Goal: Information Seeking & Learning: Learn about a topic

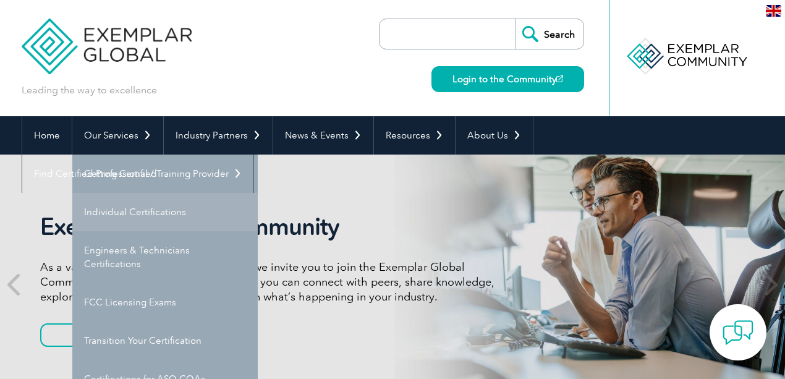
click at [119, 214] on link "Individual Certifications" at bounding box center [164, 212] width 185 height 38
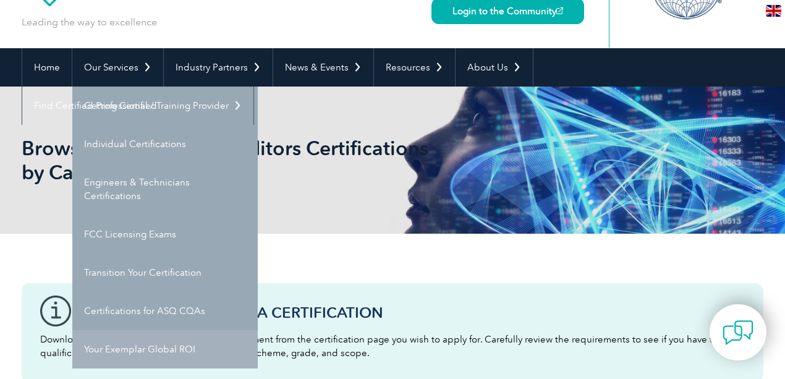
scroll to position [82, 0]
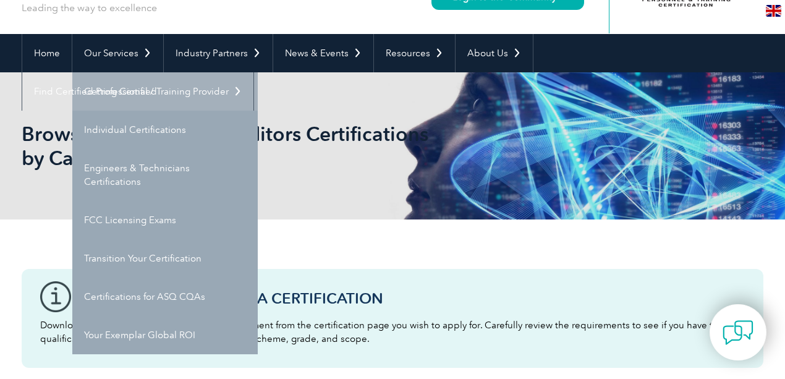
click at [133, 96] on link "Getting Certified" at bounding box center [164, 91] width 185 height 38
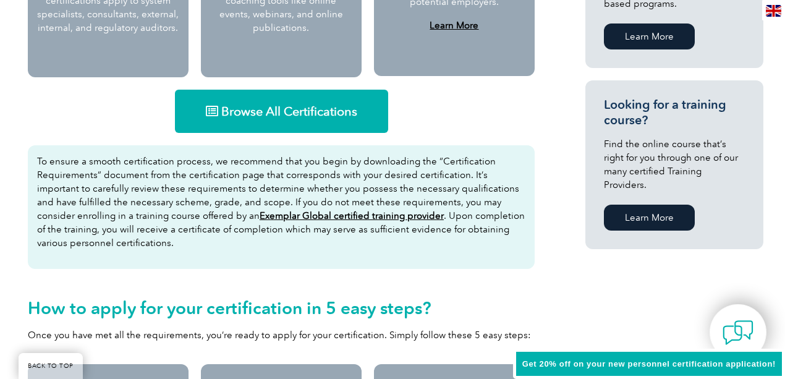
scroll to position [742, 0]
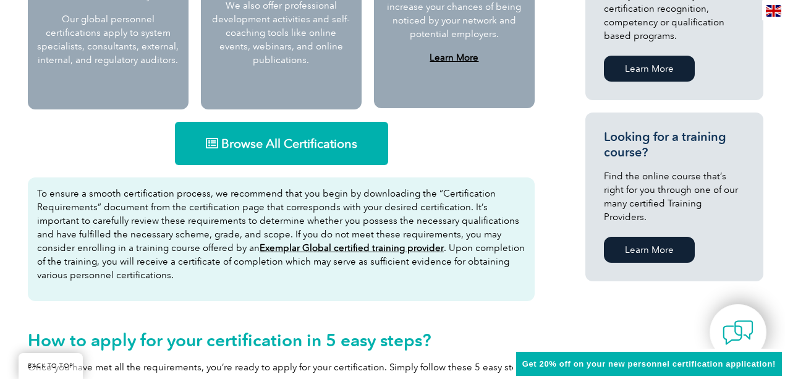
click at [308, 143] on span "Browse All Certifications" at bounding box center [289, 143] width 136 height 12
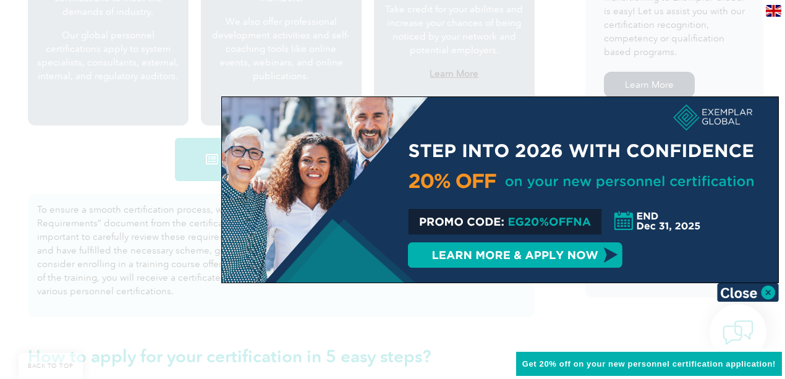
scroll to position [700, 0]
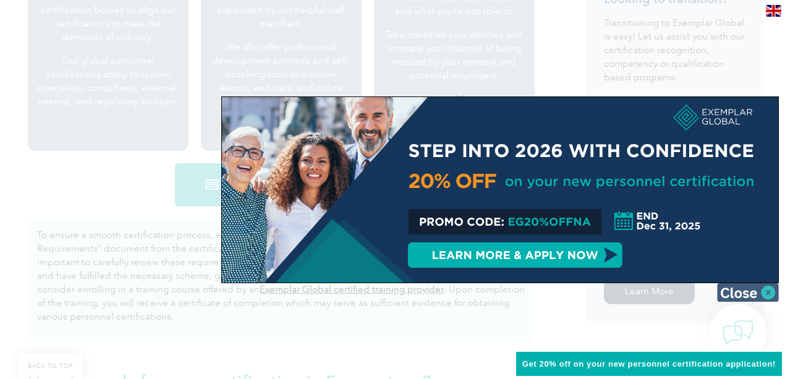
click at [766, 292] on img at bounding box center [748, 292] width 62 height 19
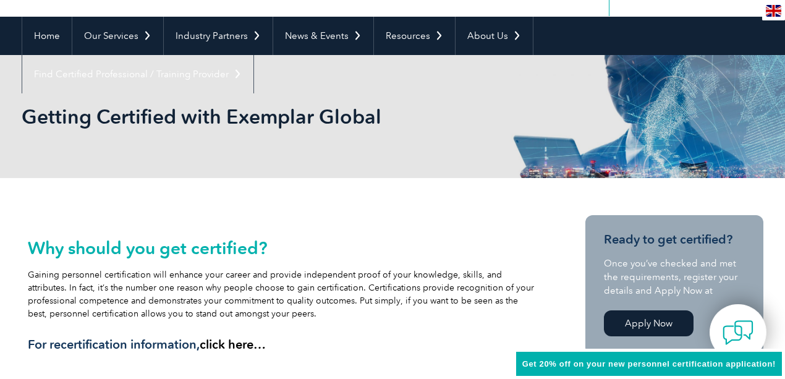
scroll to position [82, 0]
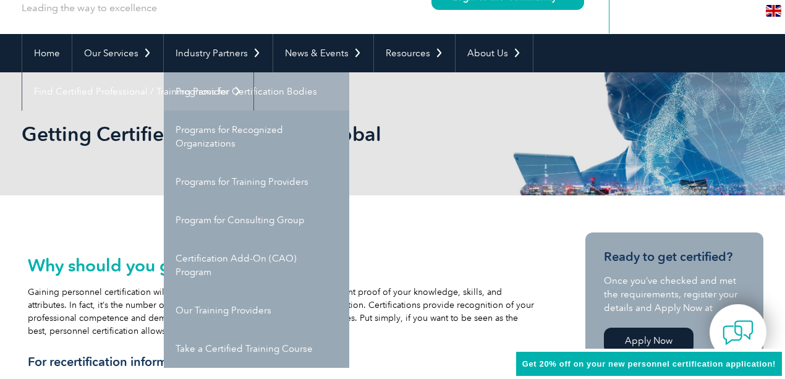
click at [240, 98] on link "Programs for Certification Bodies" at bounding box center [256, 91] width 185 height 38
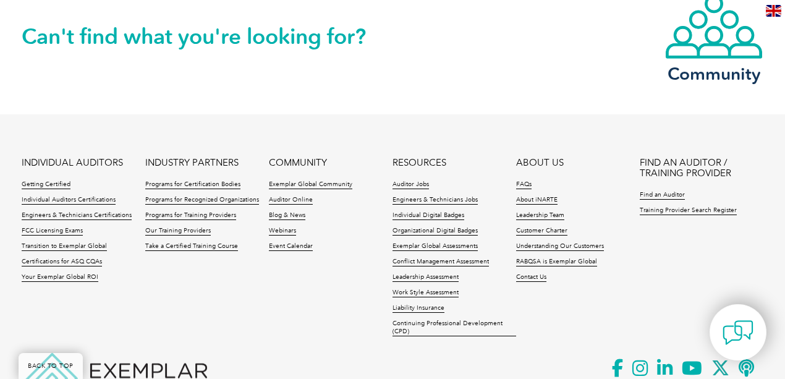
scroll to position [1360, 0]
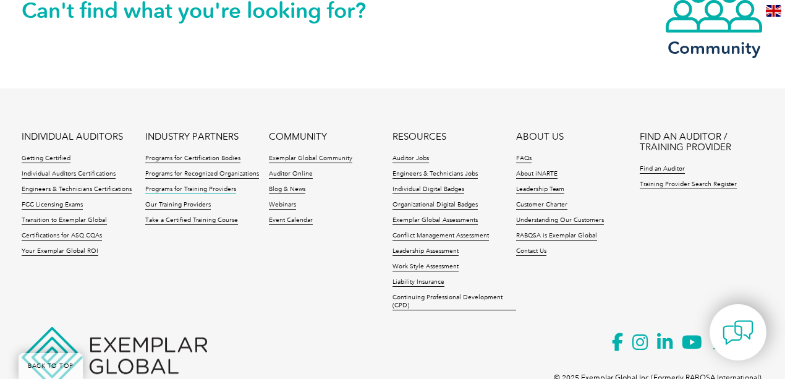
click at [197, 187] on link "Programs for Training Providers" at bounding box center [190, 189] width 91 height 9
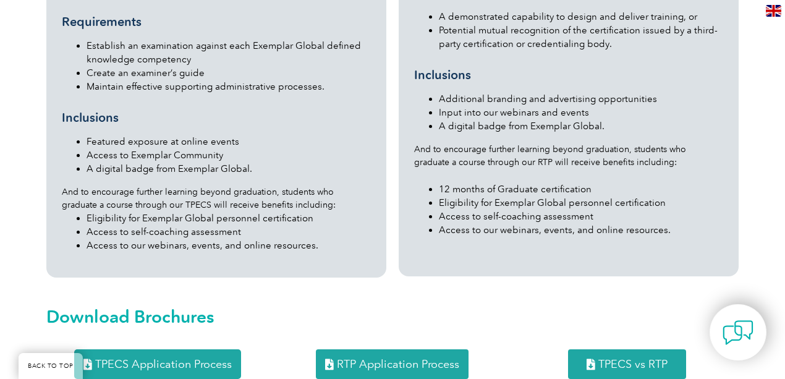
scroll to position [1607, 0]
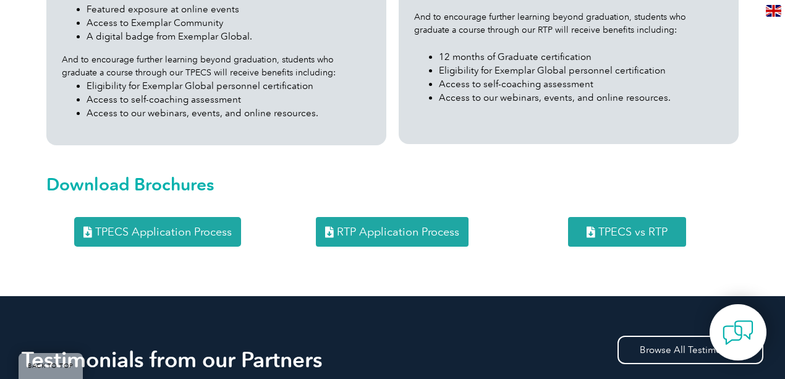
click at [404, 226] on span "RTP Application Process" at bounding box center [398, 231] width 122 height 11
click at [607, 226] on span "TPECS vs RTP" at bounding box center [632, 231] width 69 height 11
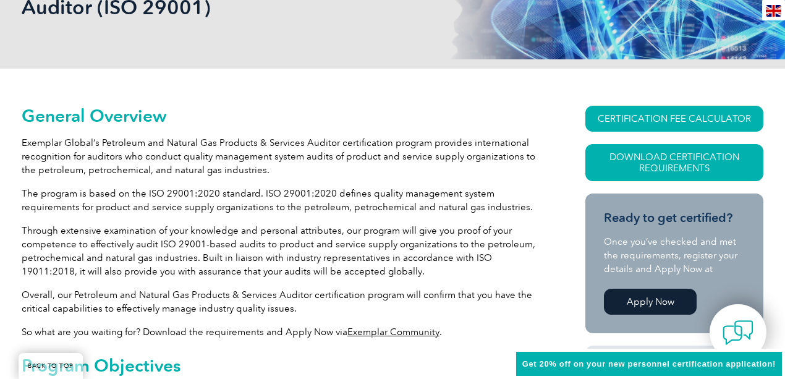
scroll to position [247, 0]
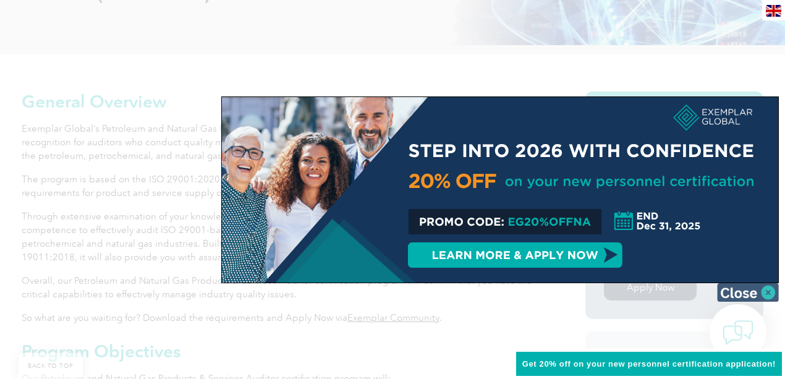
click at [768, 285] on img at bounding box center [748, 292] width 62 height 19
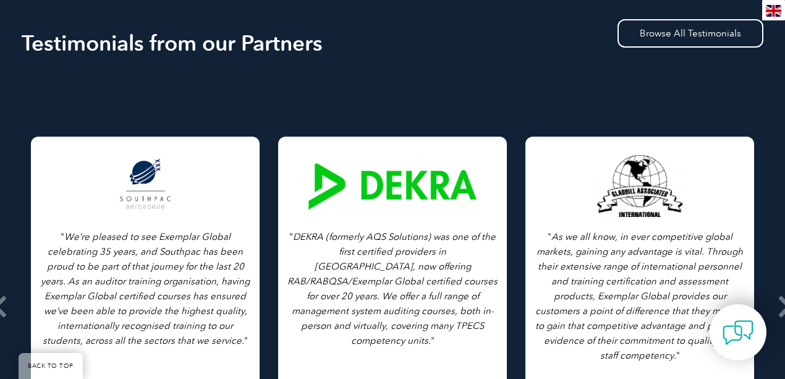
scroll to position [1605, 0]
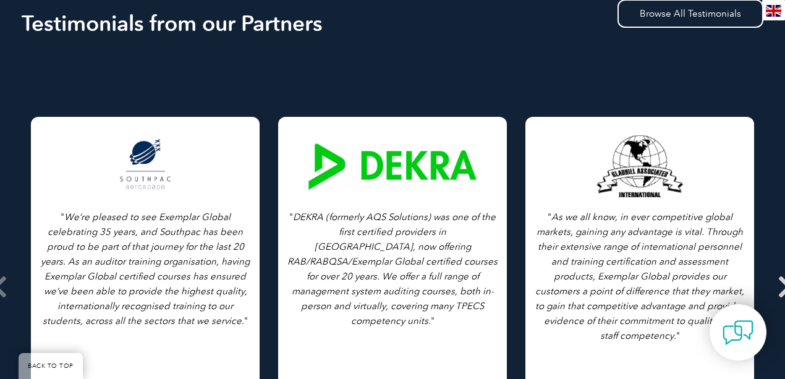
click at [776, 269] on span at bounding box center [785, 286] width 30 height 463
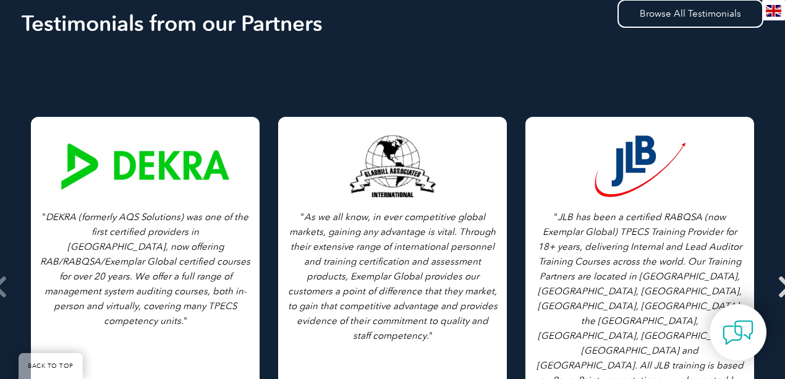
click at [776, 269] on span at bounding box center [785, 286] width 30 height 463
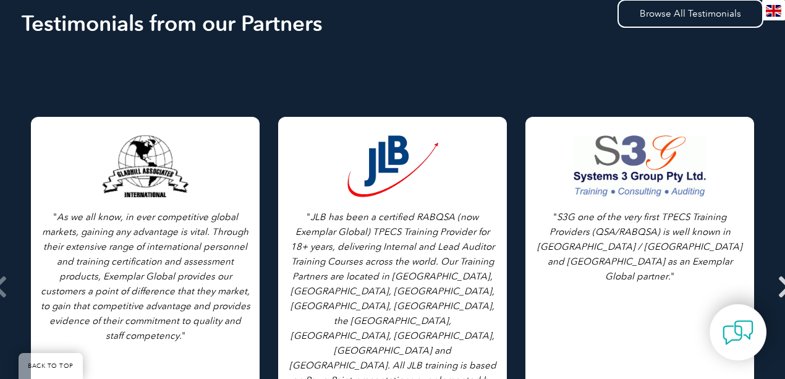
click at [776, 269] on span at bounding box center [785, 286] width 30 height 463
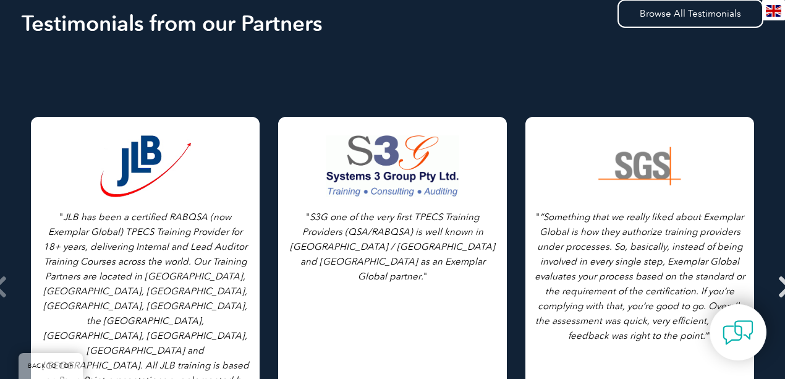
click at [776, 269] on span at bounding box center [785, 286] width 30 height 463
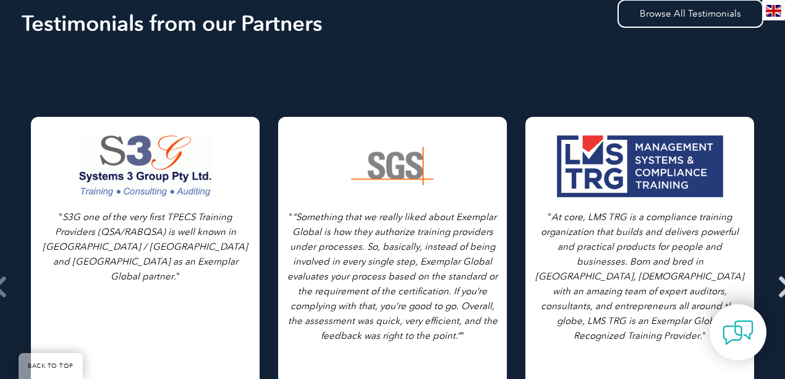
click at [776, 269] on span at bounding box center [785, 286] width 30 height 463
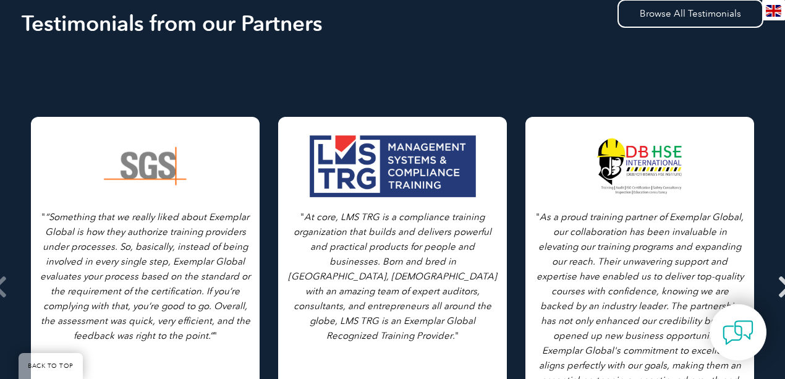
click at [776, 269] on span at bounding box center [785, 286] width 30 height 463
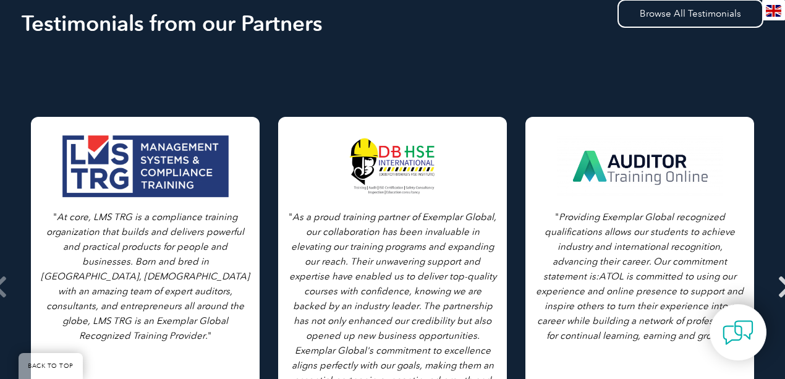
click at [776, 269] on span at bounding box center [785, 286] width 30 height 463
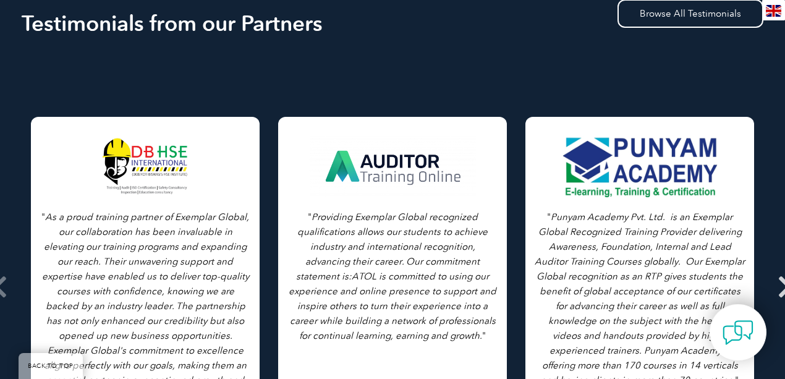
click at [776, 269] on span at bounding box center [785, 286] width 30 height 463
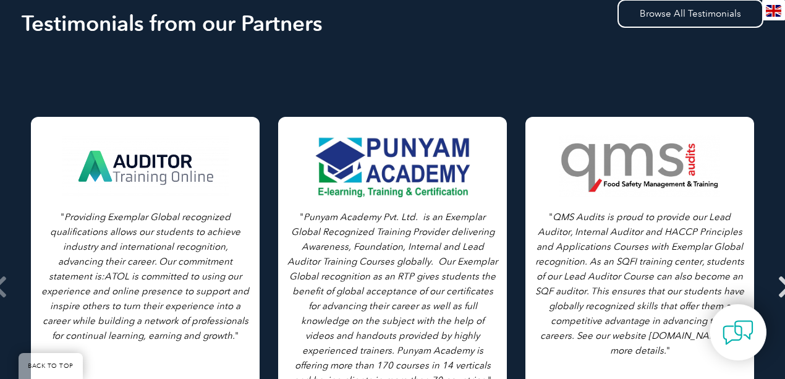
click at [776, 269] on span at bounding box center [785, 286] width 30 height 463
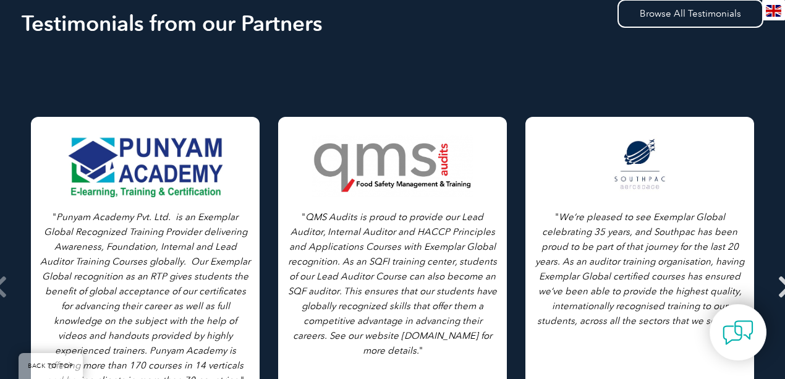
click at [776, 269] on span at bounding box center [785, 286] width 30 height 463
